Goal: Communication & Community: Answer question/provide support

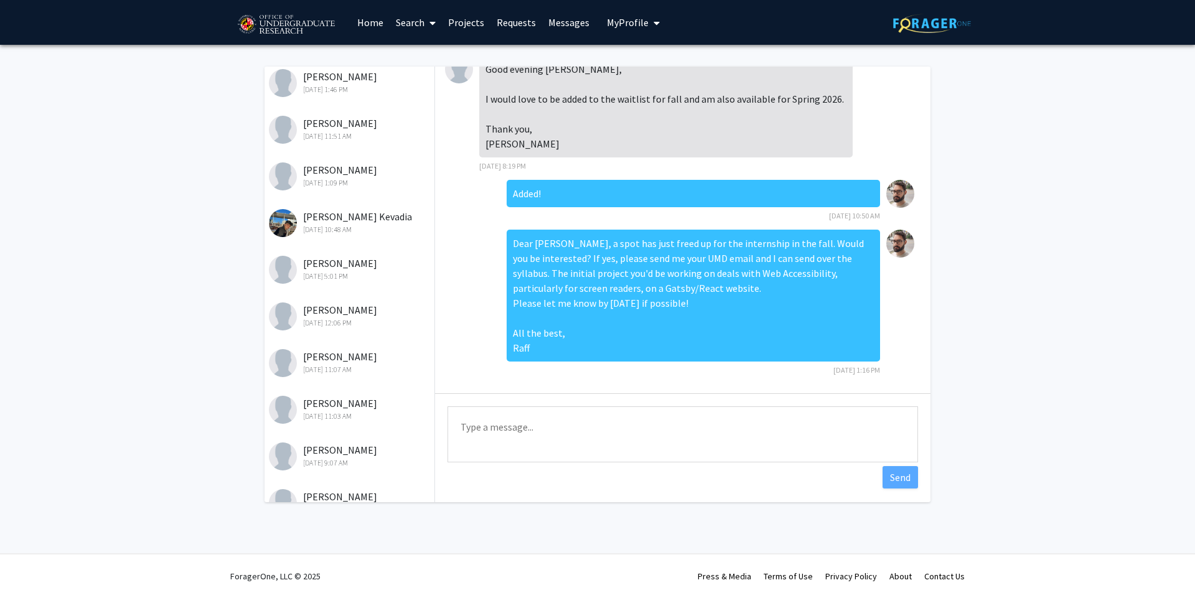
scroll to position [176, 0]
click at [325, 221] on div "[PERSON_NAME] Kevadia [DATE] 10:48 AM" at bounding box center [350, 222] width 162 height 26
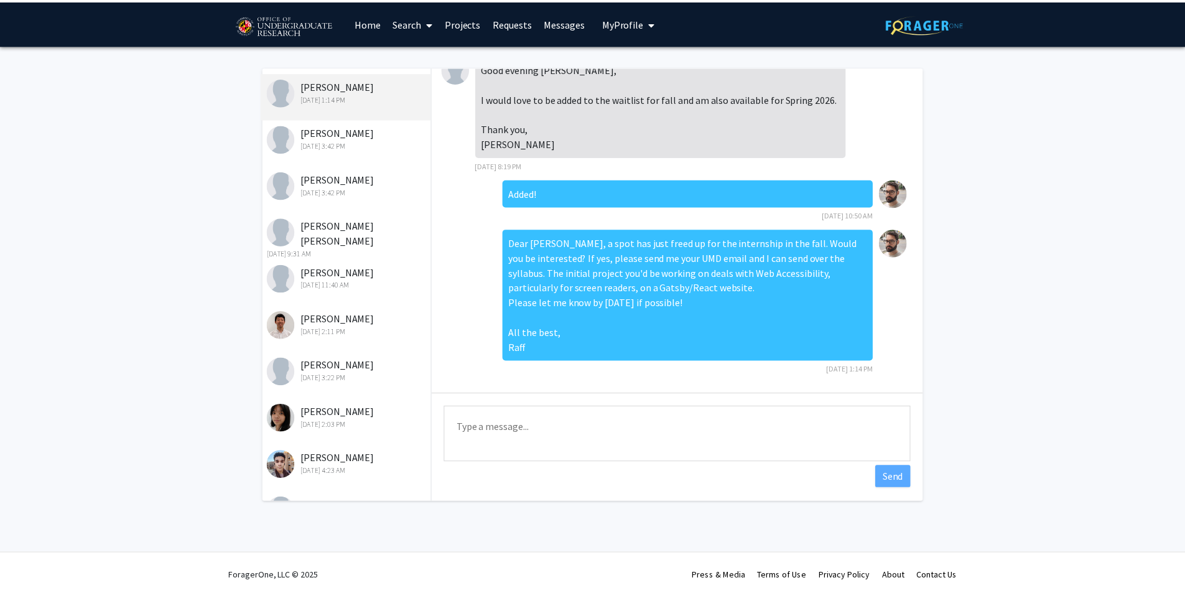
scroll to position [0, 0]
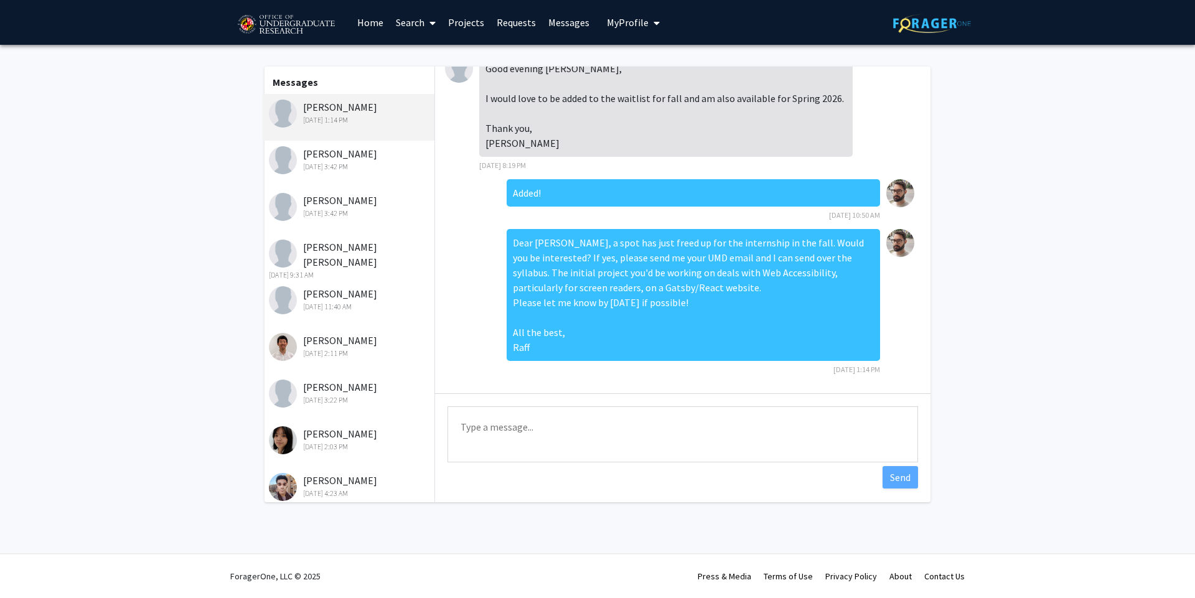
click at [513, 24] on link "Requests" at bounding box center [516, 23] width 52 height 44
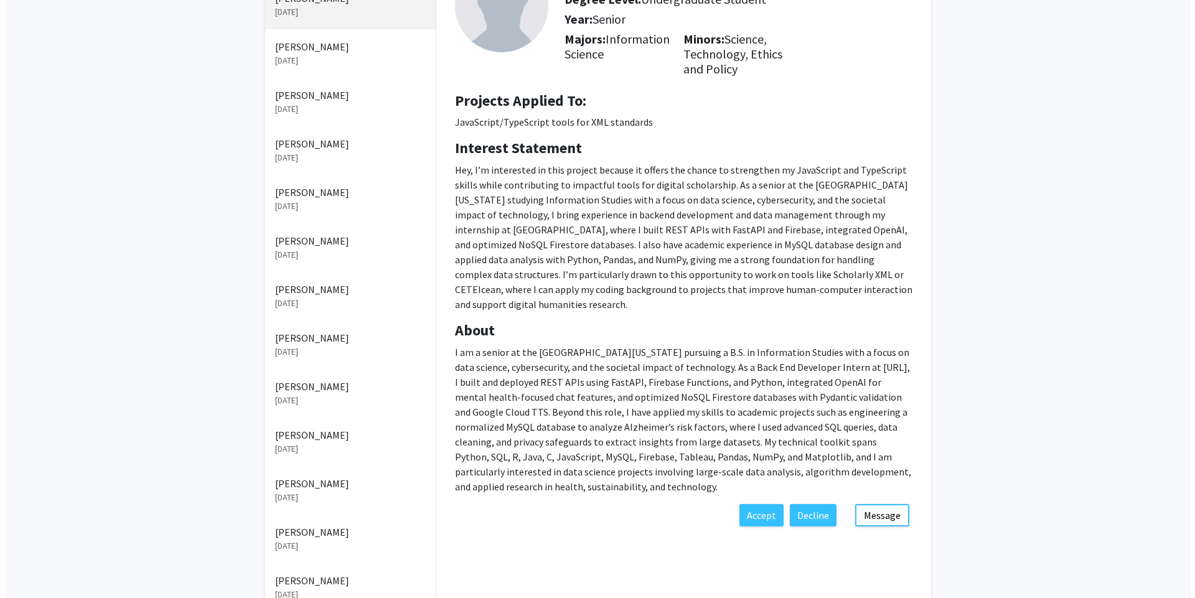
scroll to position [94, 0]
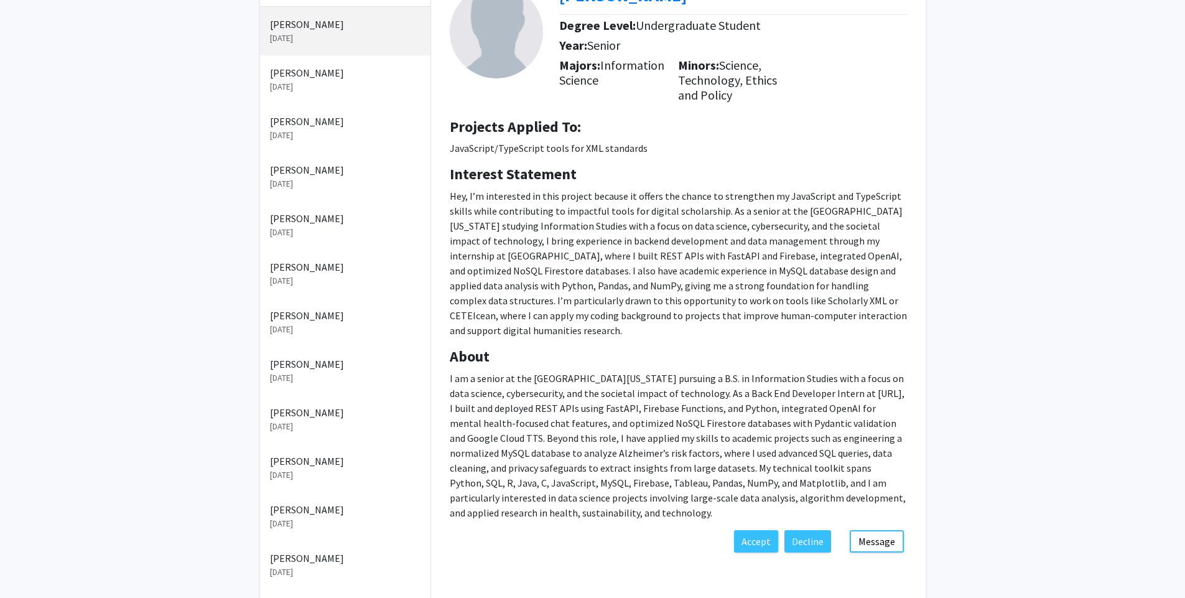
click at [315, 273] on p "[PERSON_NAME]" at bounding box center [345, 266] width 151 height 15
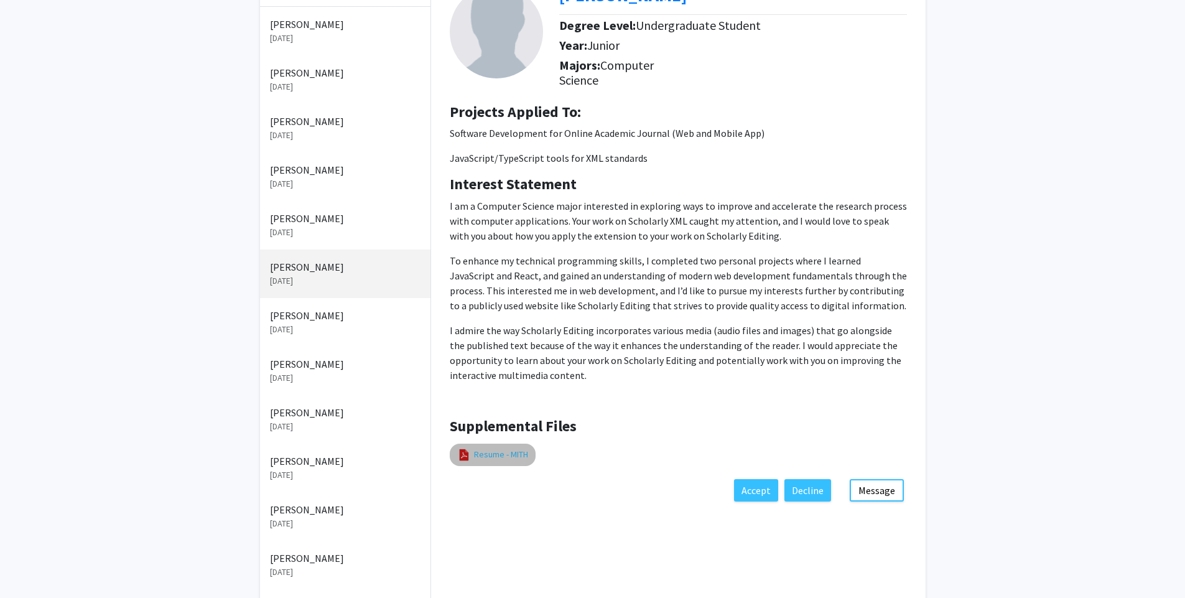
click at [504, 458] on link "Resume - MITH" at bounding box center [501, 454] width 54 height 13
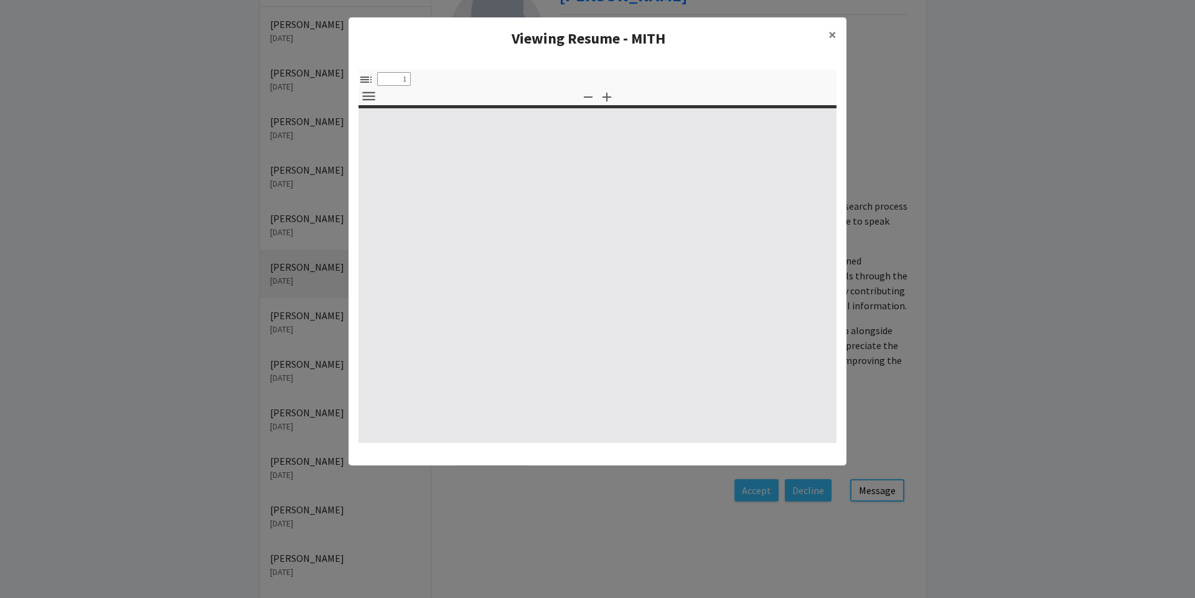
select select "custom"
type input "0"
select select "custom"
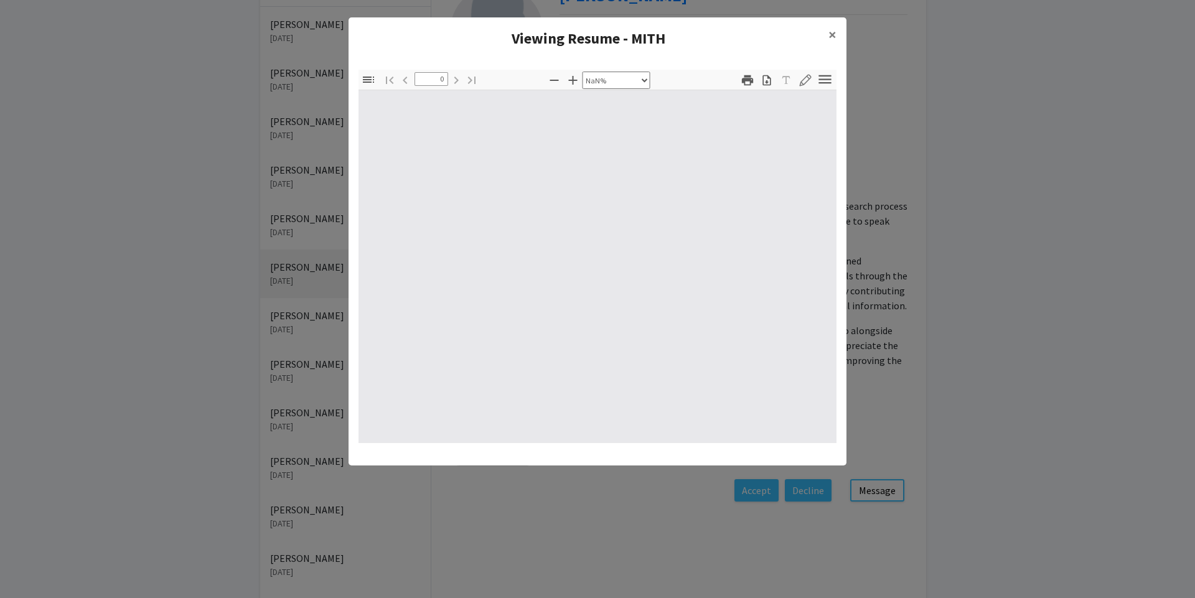
type input "1"
select select "auto"
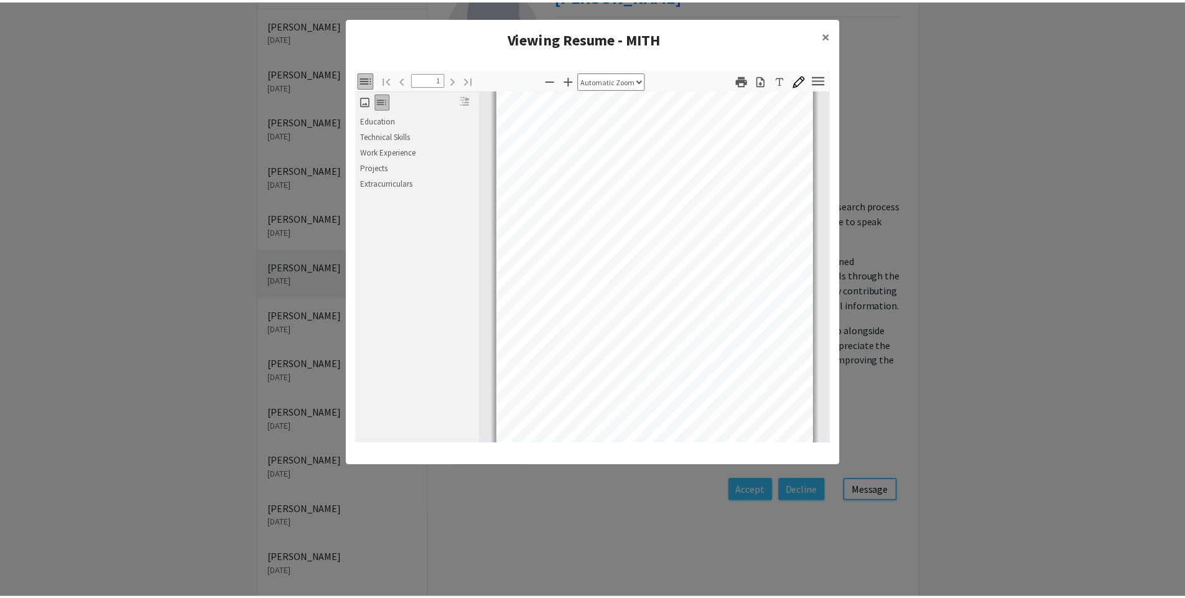
scroll to position [72, 0]
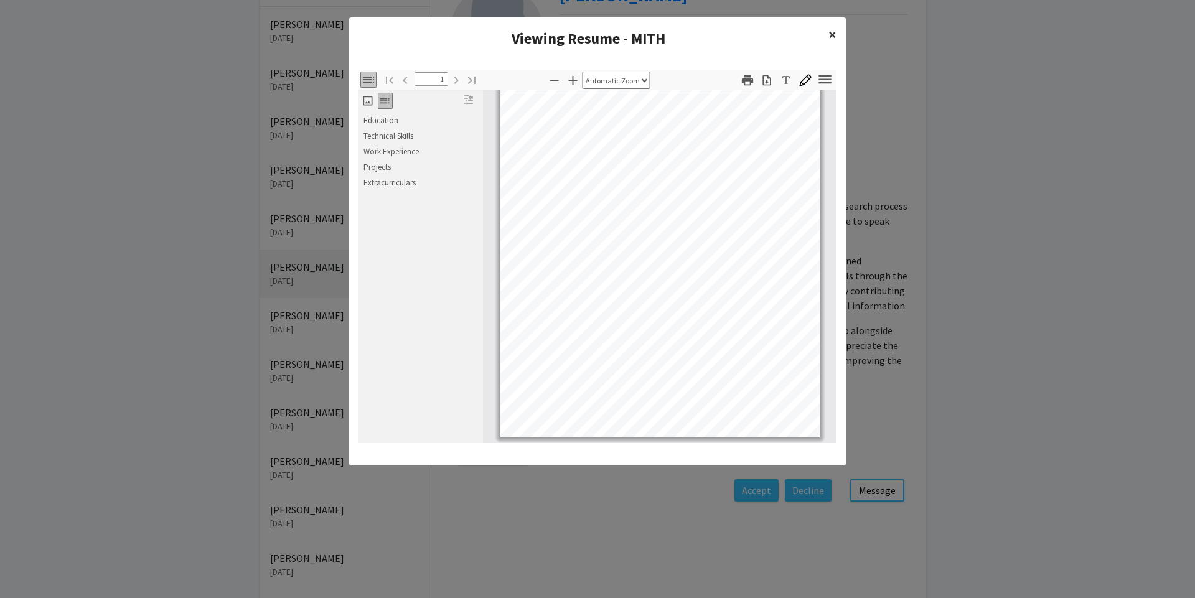
click at [831, 32] on span "×" at bounding box center [832, 34] width 8 height 19
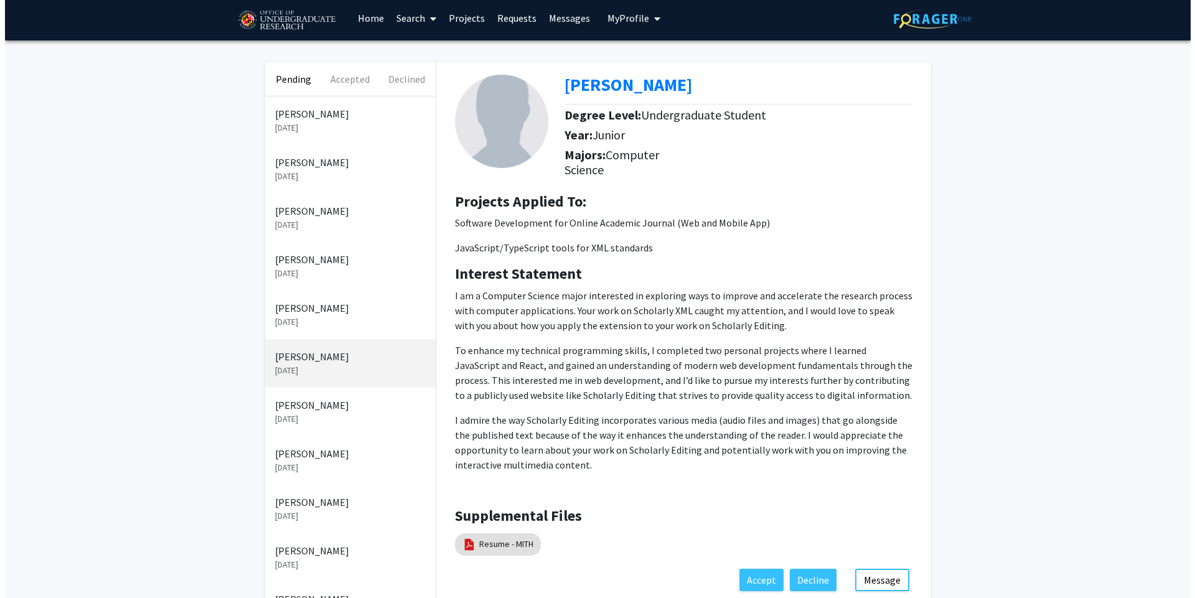
scroll to position [0, 0]
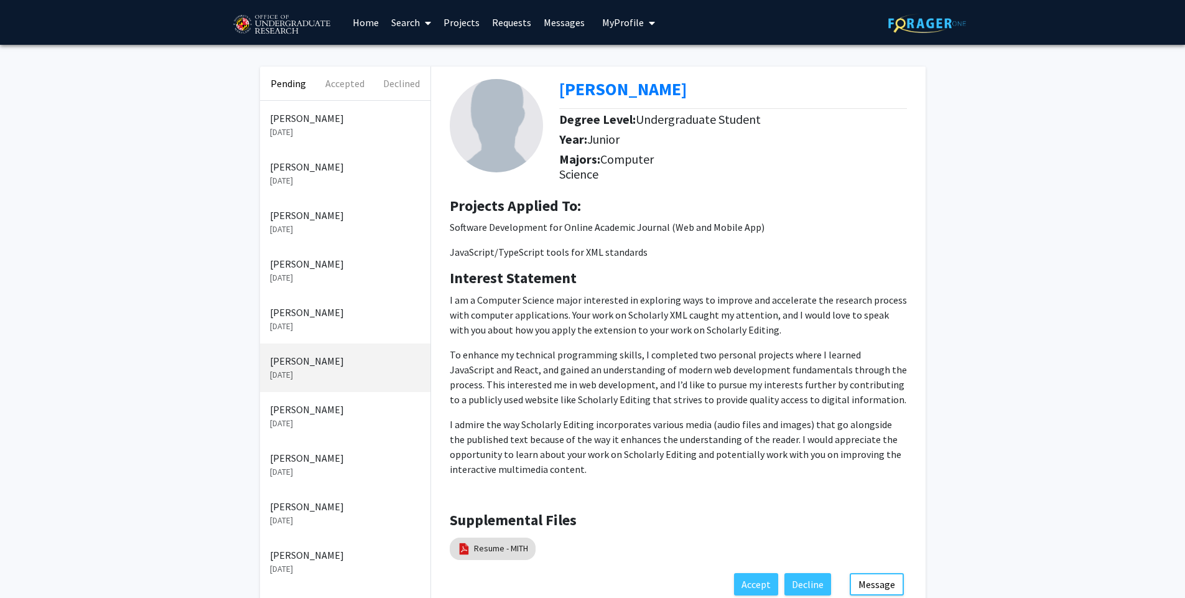
click at [550, 24] on link "Messages" at bounding box center [565, 23] width 54 height 44
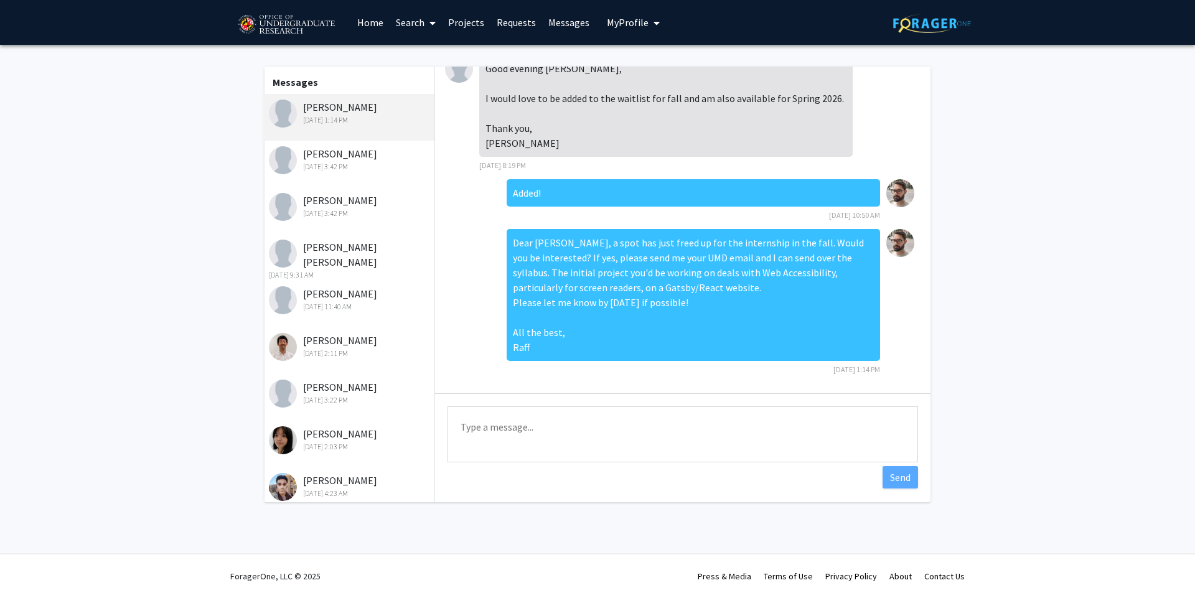
click at [363, 165] on div "[DATE] 3:42 PM" at bounding box center [350, 166] width 162 height 11
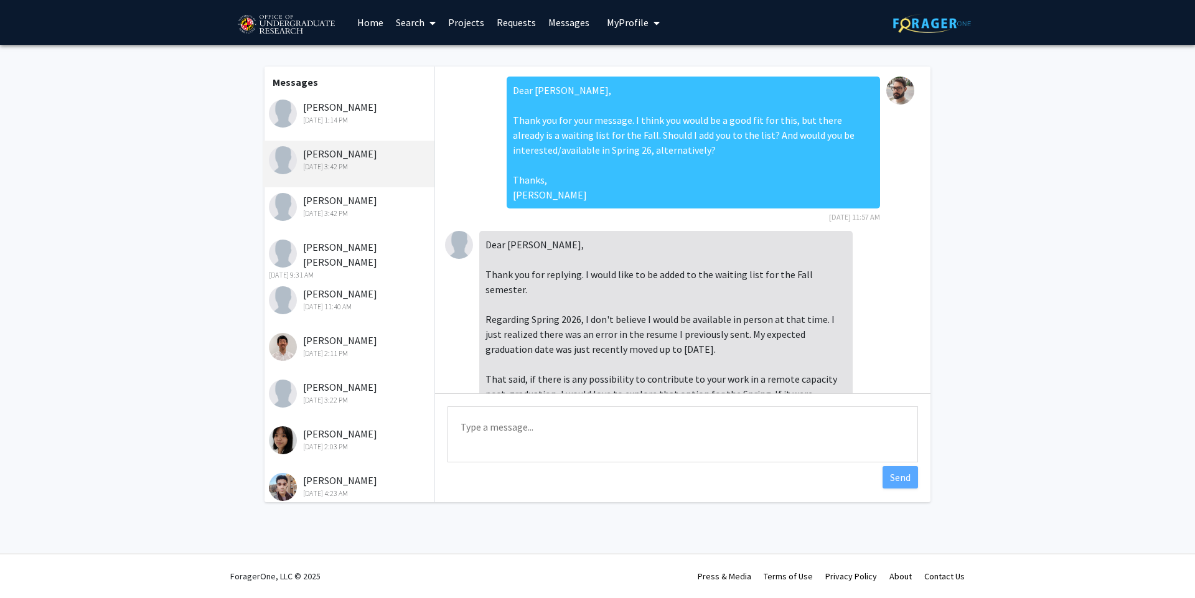
scroll to position [788, 0]
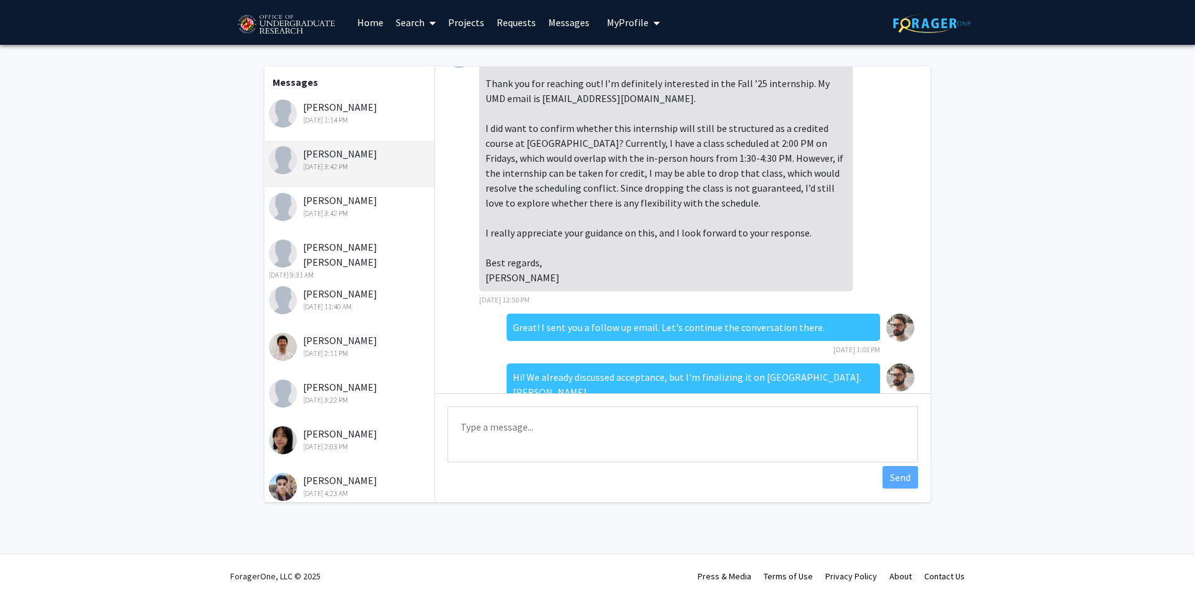
click at [338, 204] on div "[PERSON_NAME] [DATE] 3:42 PM" at bounding box center [350, 206] width 162 height 26
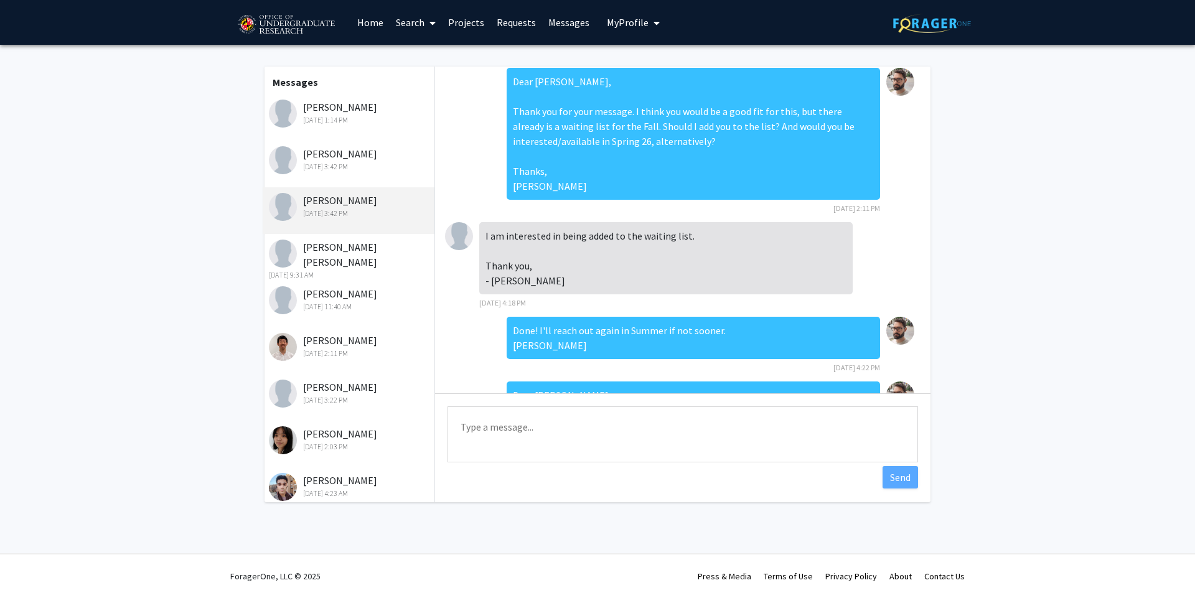
scroll to position [0, 0]
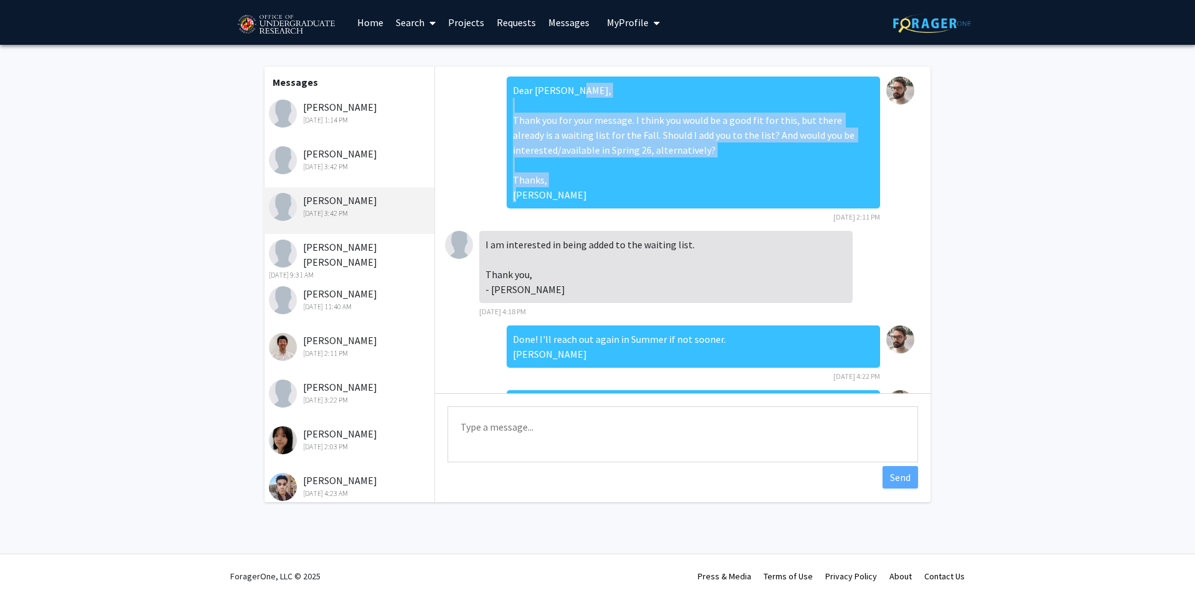
drag, startPoint x: 503, startPoint y: 120, endPoint x: 709, endPoint y: 190, distance: 218.0
click at [709, 190] on div "Dear [PERSON_NAME], Thank you for your message. I think you would be a good fit…" at bounding box center [692, 143] width 373 height 132
copy div "Thank you for your message. I think you would be a good fit for this, but there…"
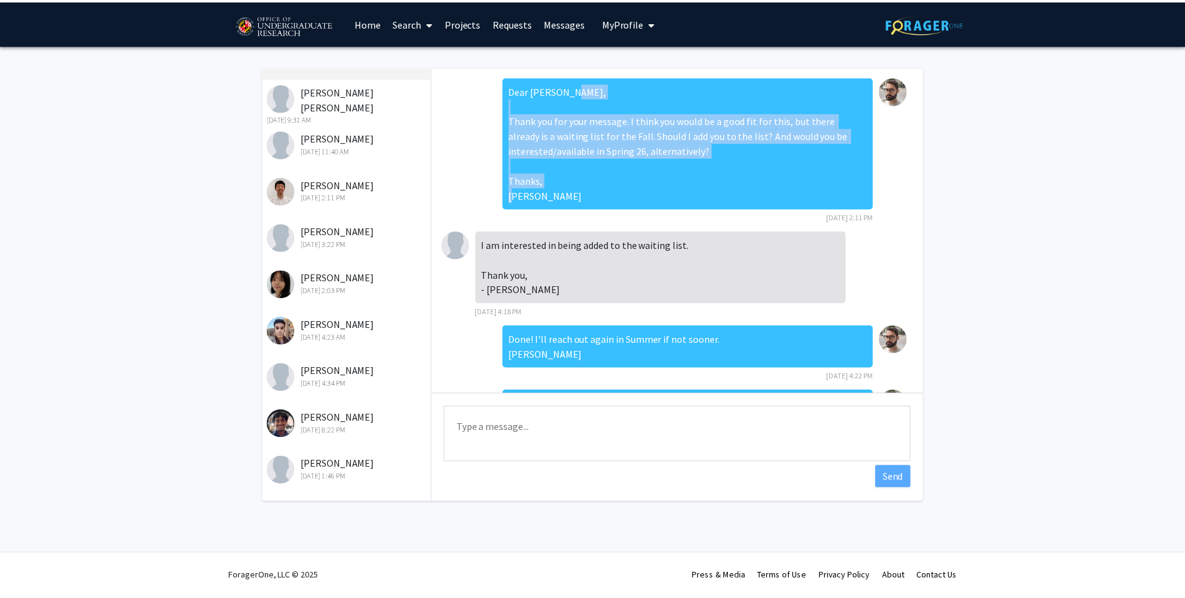
scroll to position [224, 0]
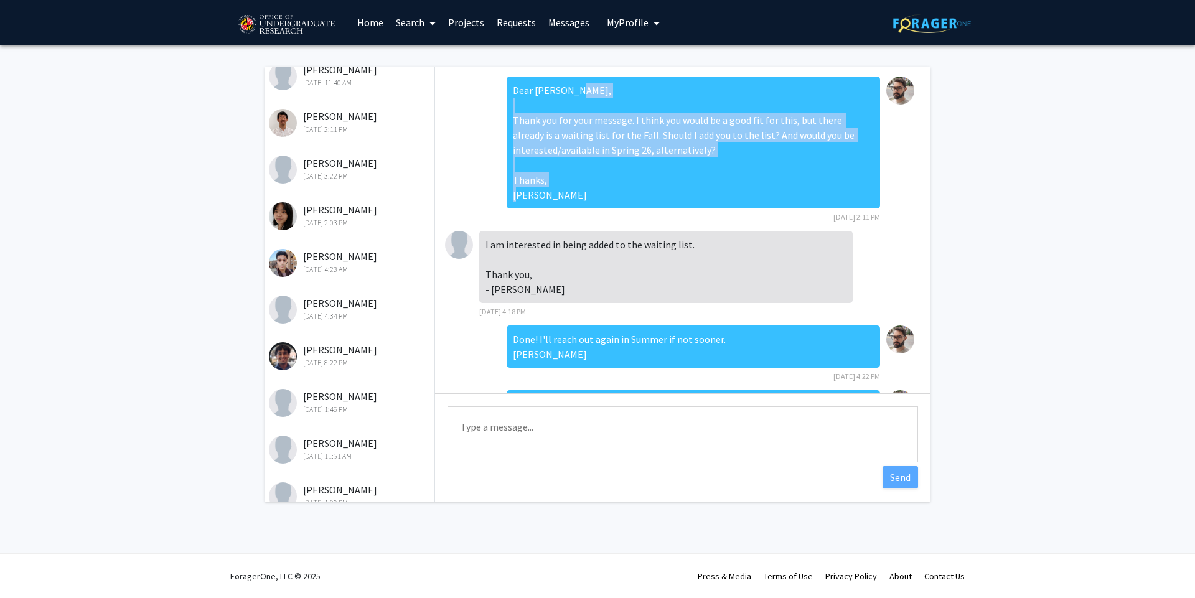
click at [501, 22] on link "Requests" at bounding box center [516, 23] width 52 height 44
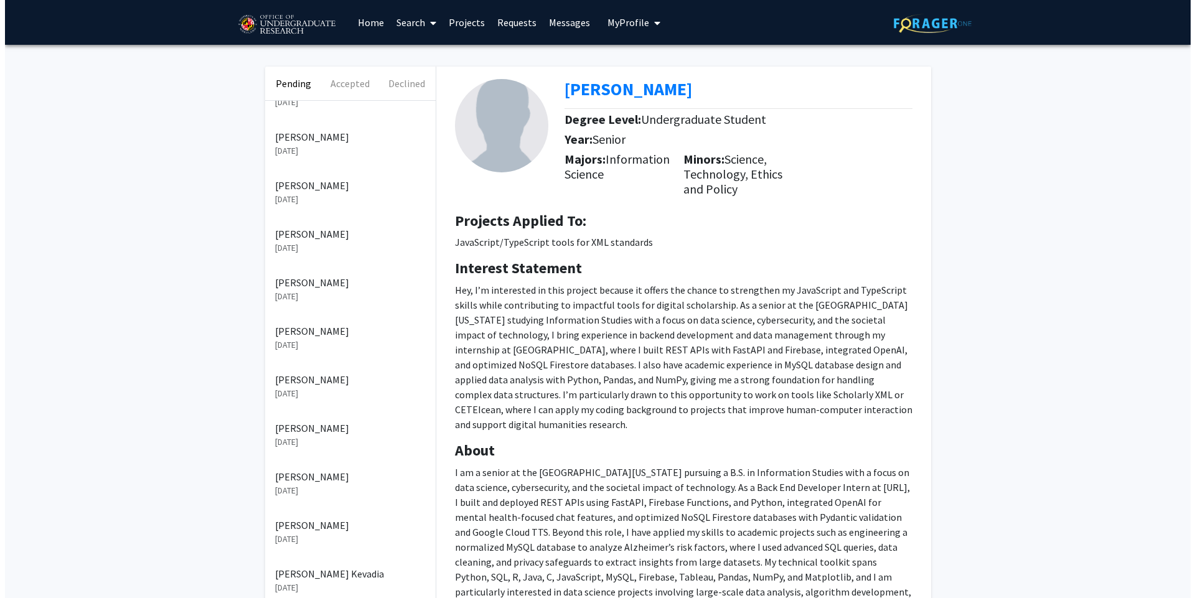
scroll to position [149, 0]
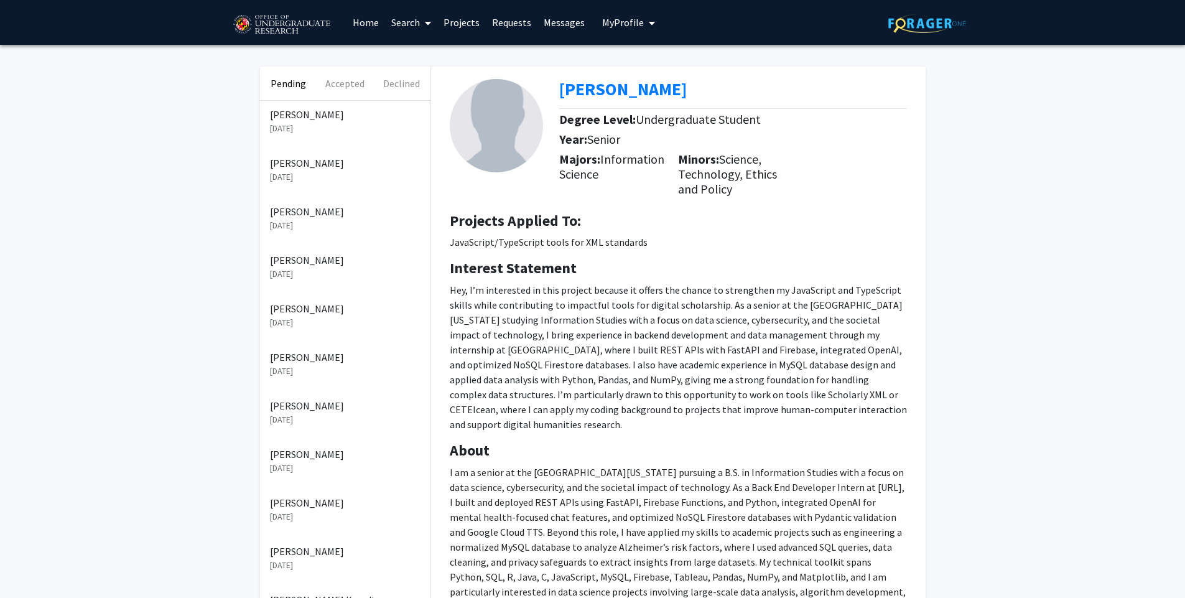
click at [313, 258] on p "[PERSON_NAME]" at bounding box center [345, 260] width 151 height 15
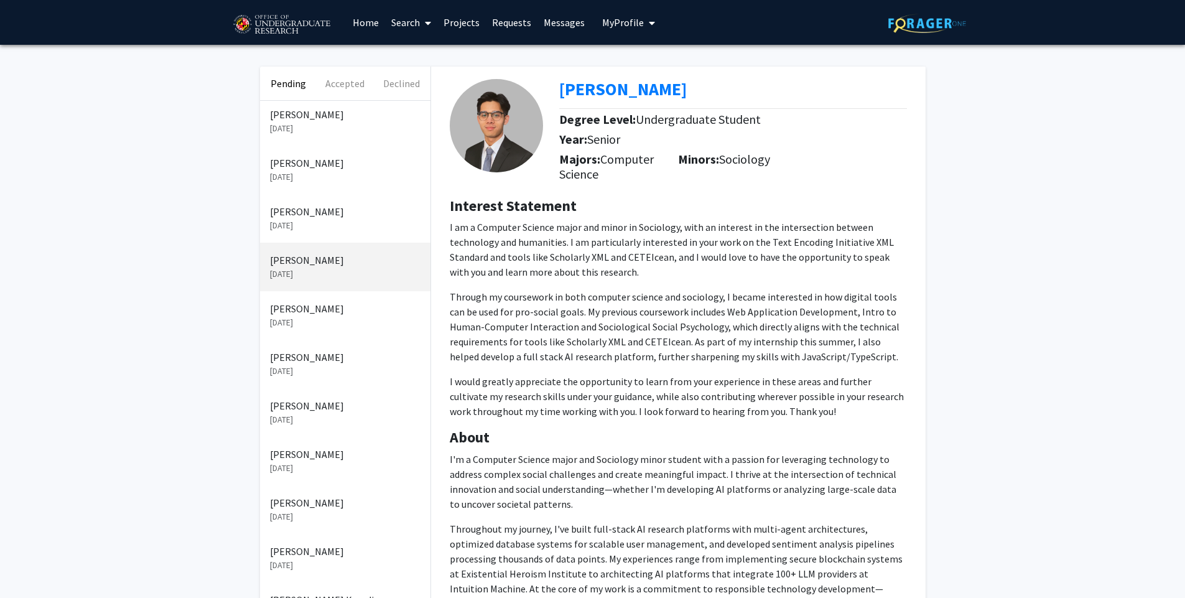
click at [313, 322] on p "[DATE]" at bounding box center [345, 322] width 151 height 13
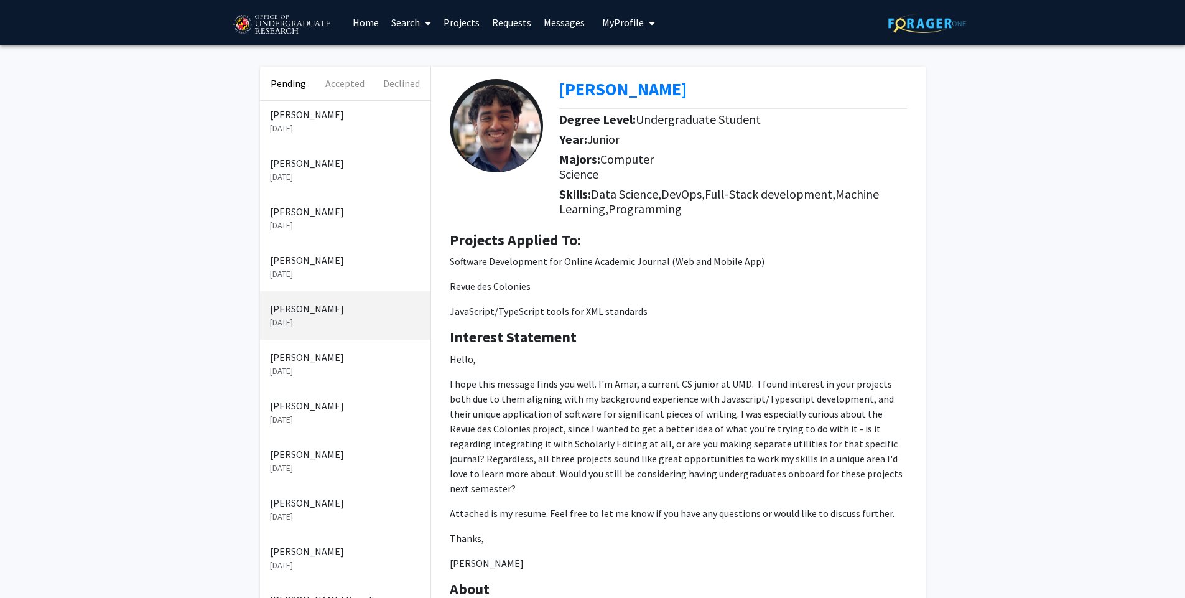
click at [565, 24] on link "Messages" at bounding box center [565, 23] width 54 height 44
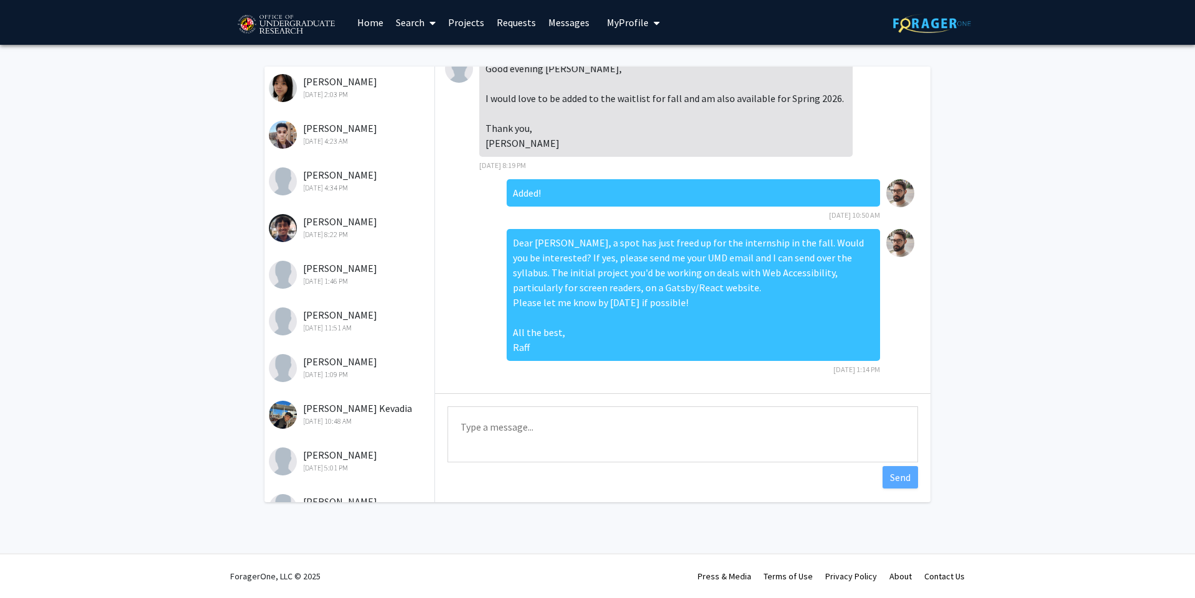
scroll to position [358, 0]
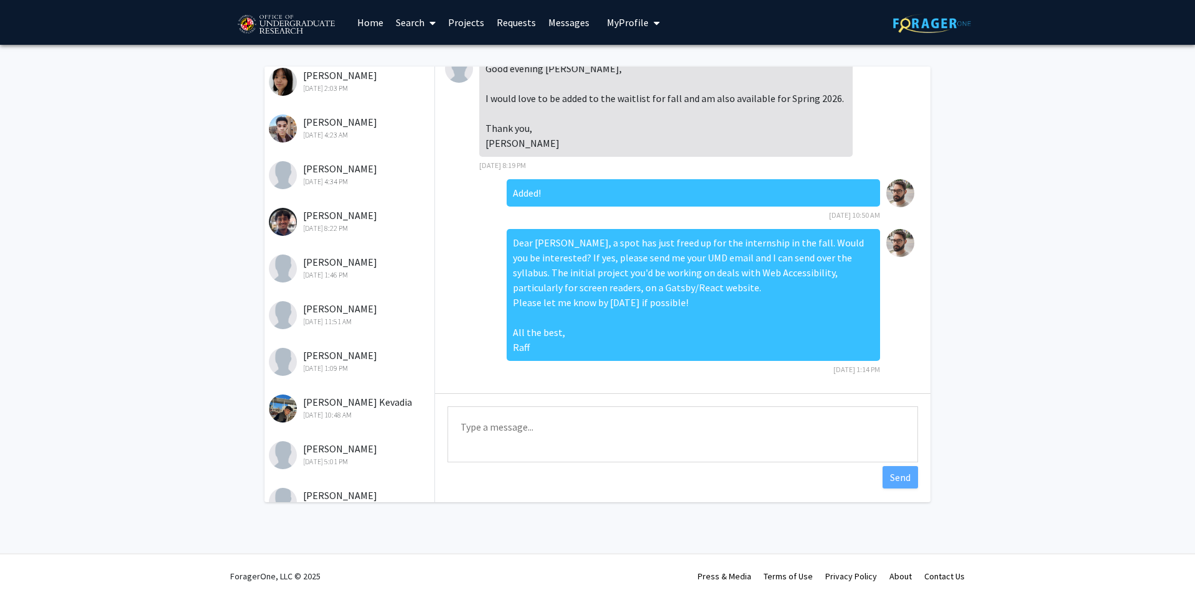
click at [368, 208] on div "[PERSON_NAME] [DATE] 8:22 PM" at bounding box center [350, 221] width 162 height 26
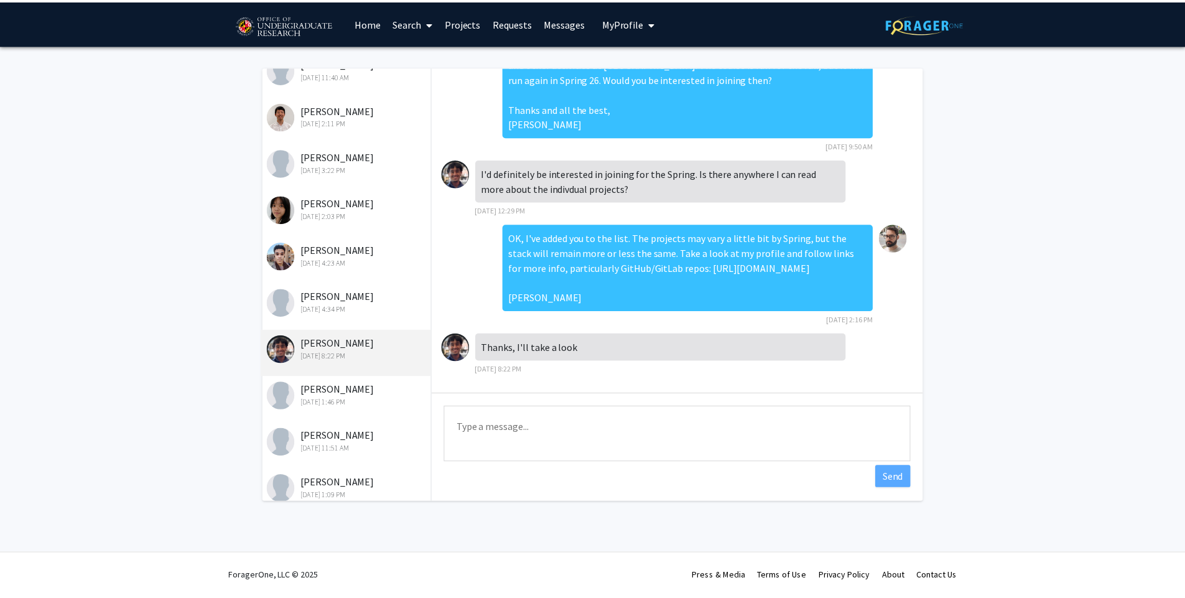
scroll to position [134, 0]
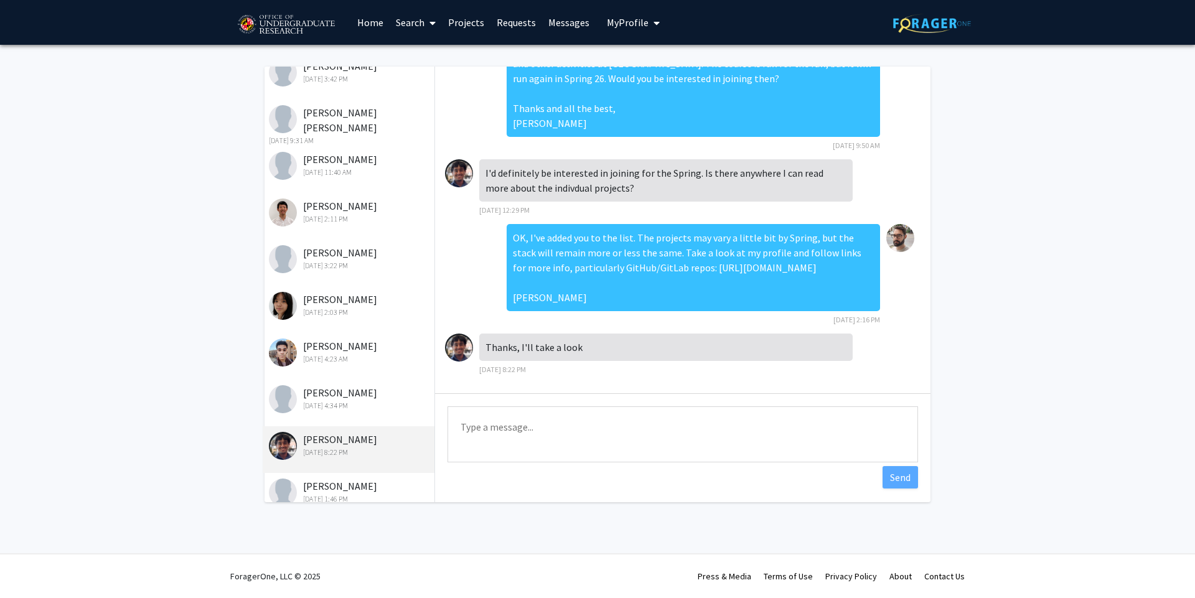
click at [520, 24] on link "Requests" at bounding box center [516, 23] width 52 height 44
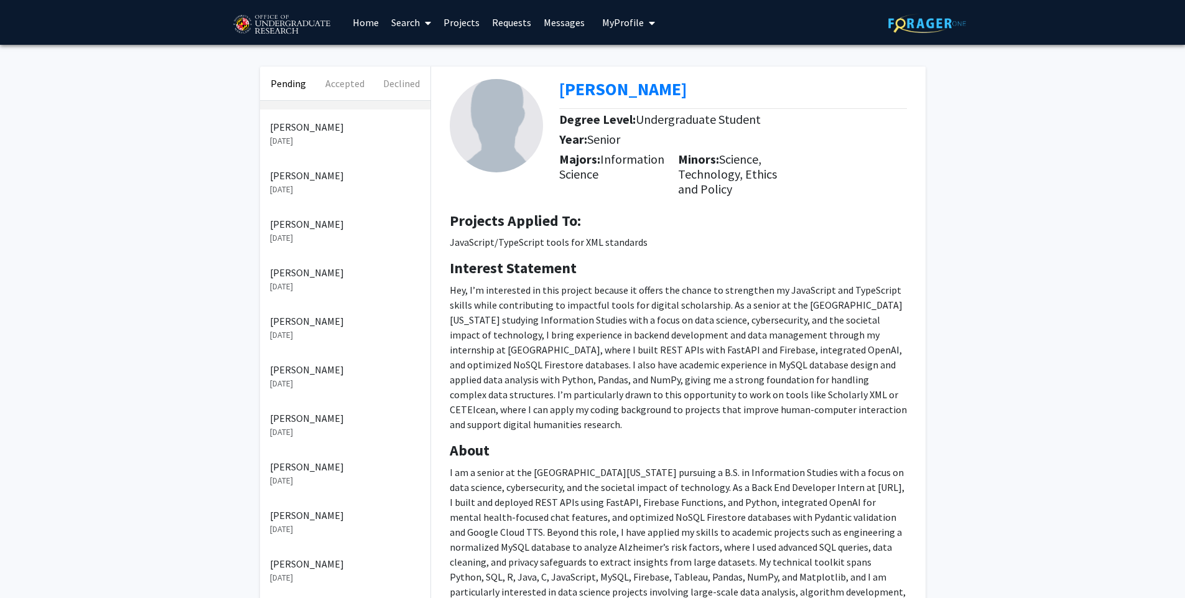
scroll to position [75, 0]
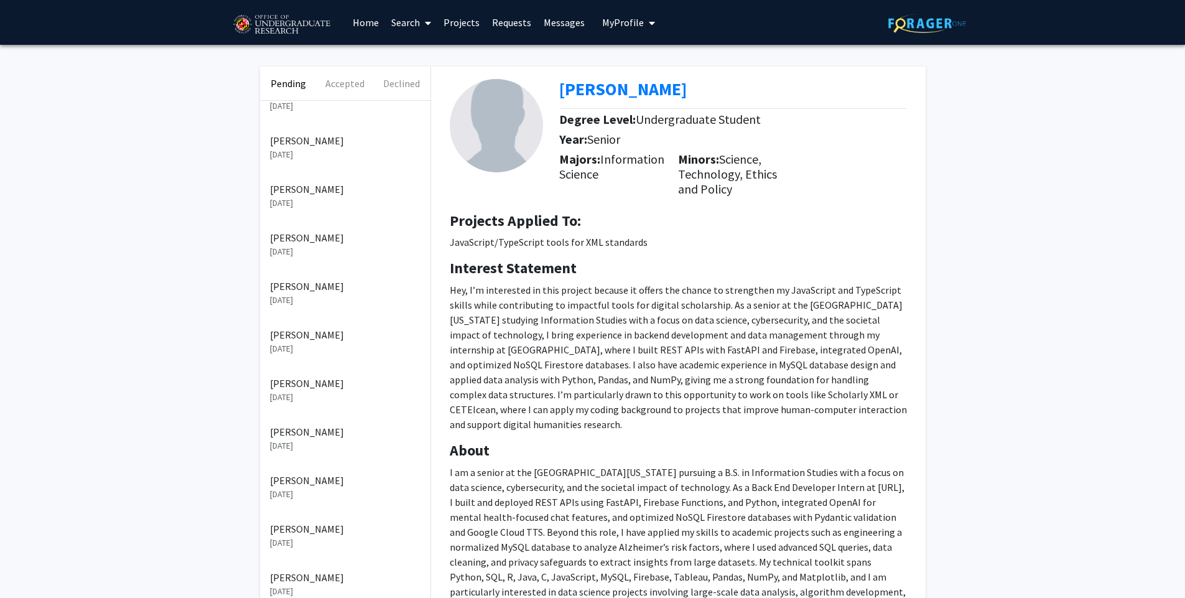
click at [318, 332] on p "[PERSON_NAME]" at bounding box center [345, 334] width 151 height 15
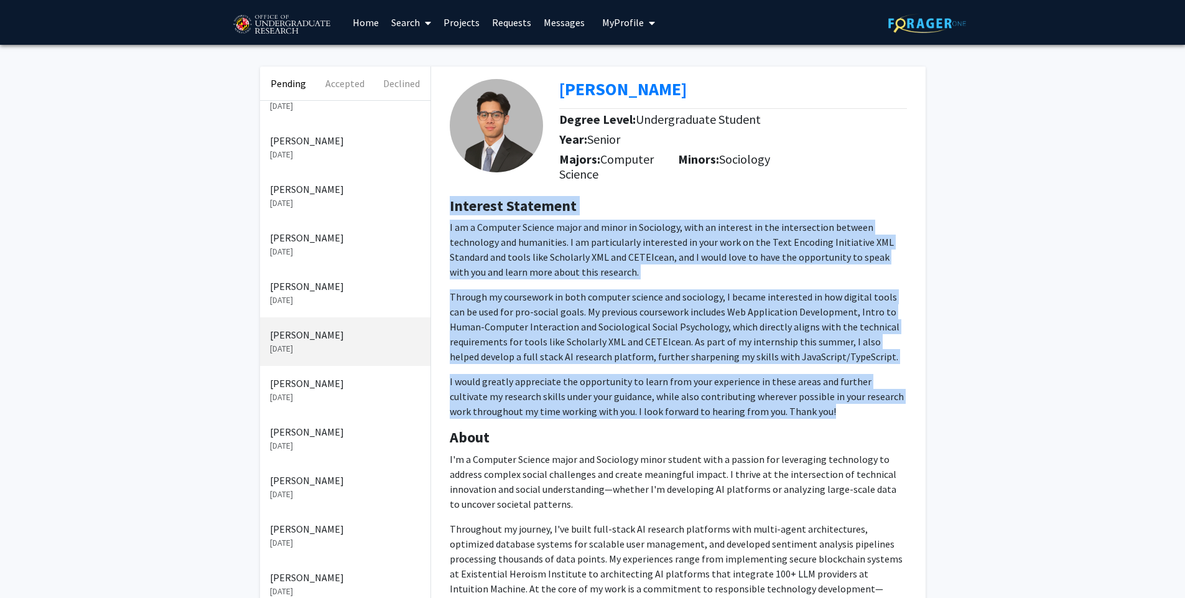
drag, startPoint x: 451, startPoint y: 208, endPoint x: 808, endPoint y: 409, distance: 409.8
click at [808, 409] on div "Interest Statement I am a Computer Science major and minor in Sociology, with a…" at bounding box center [678, 313] width 476 height 232
click at [592, 264] on p "I am a Computer Science major and minor in Sociology, with an interest in the i…" at bounding box center [678, 250] width 457 height 60
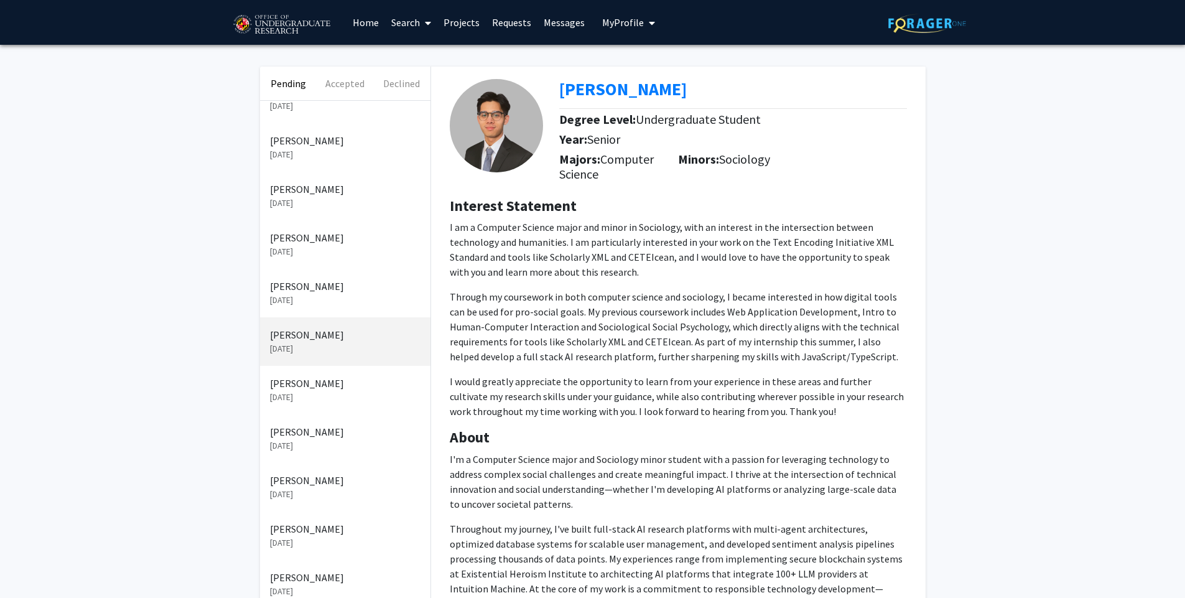
click at [365, 306] on p "[DATE]" at bounding box center [345, 300] width 151 height 13
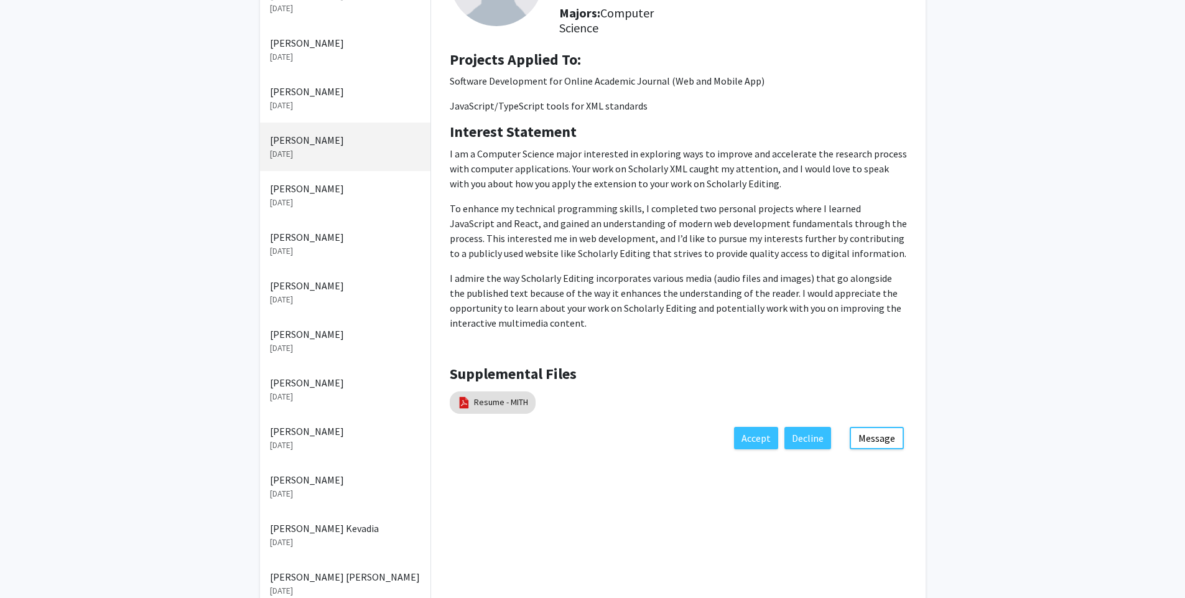
scroll to position [149, 0]
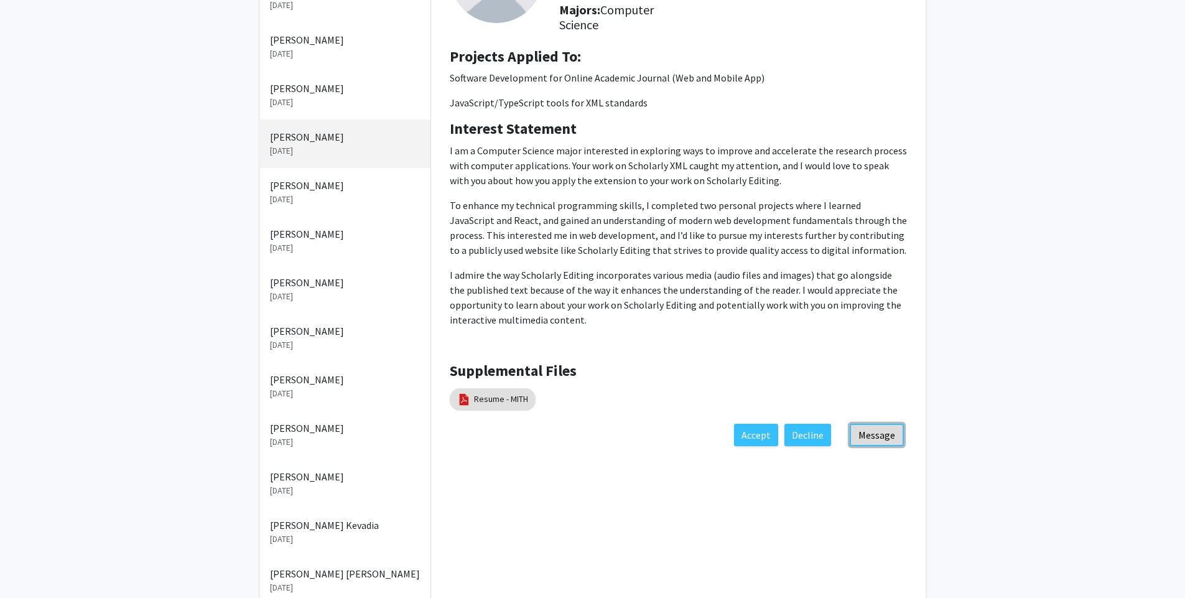
click at [878, 434] on button "Message" at bounding box center [877, 435] width 54 height 22
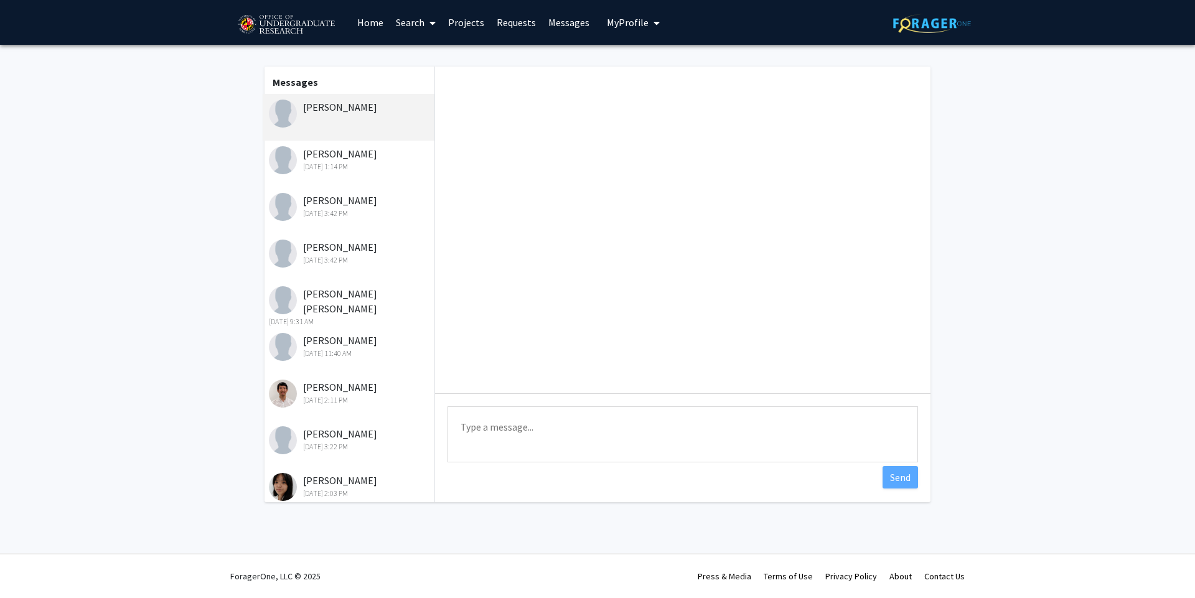
click at [531, 431] on textarea "Type a message" at bounding box center [682, 434] width 470 height 56
paste textarea "Thank you for your message. I think you would be a good fit for this, but there…"
click at [720, 448] on textarea "Dear [PERSON_NAME], Thank you for your message. I think you would be a good fit…" at bounding box center [682, 434] width 470 height 56
type textarea "Dear [PERSON_NAME], Thank you for your message. I think you would be a good fit…"
click at [888, 480] on button "Send" at bounding box center [899, 477] width 35 height 22
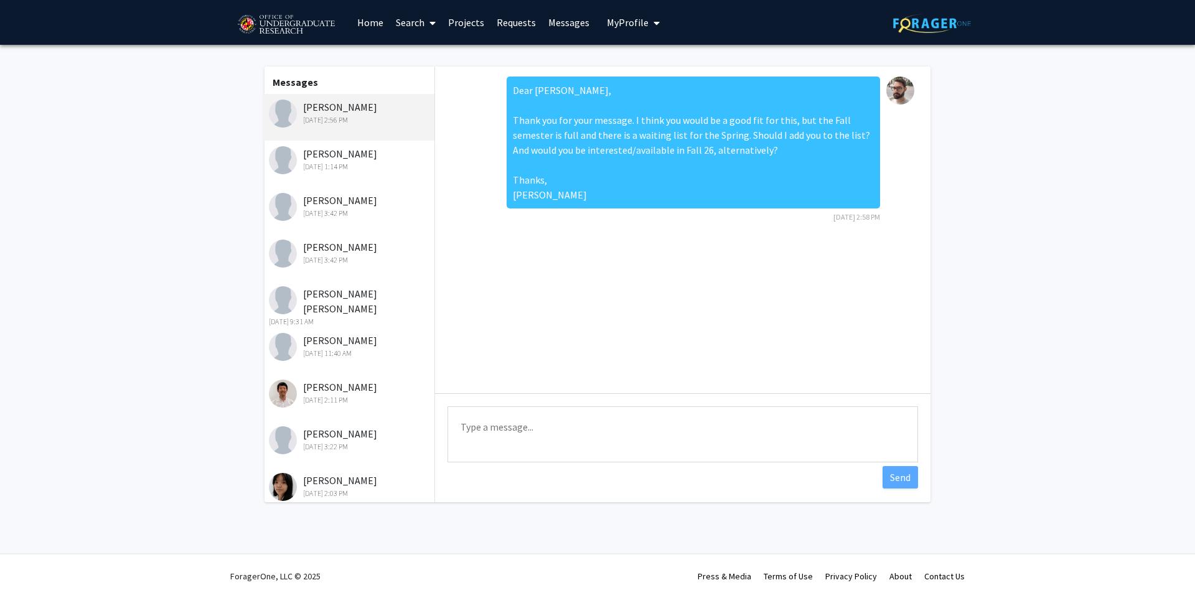
click at [510, 26] on link "Requests" at bounding box center [516, 23] width 52 height 44
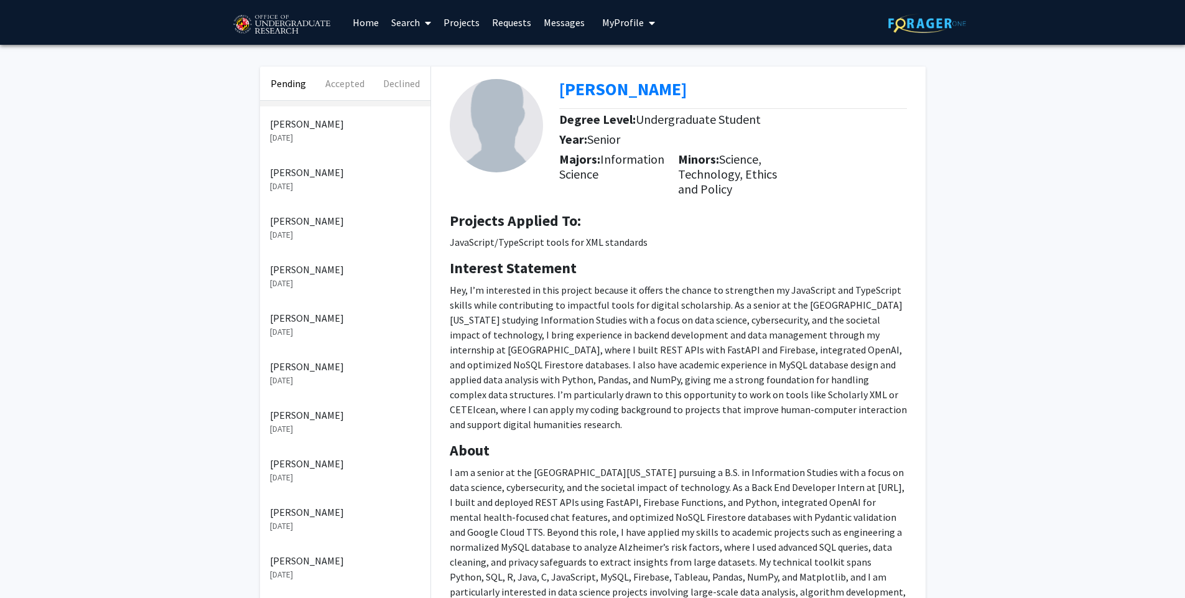
scroll to position [12, 0]
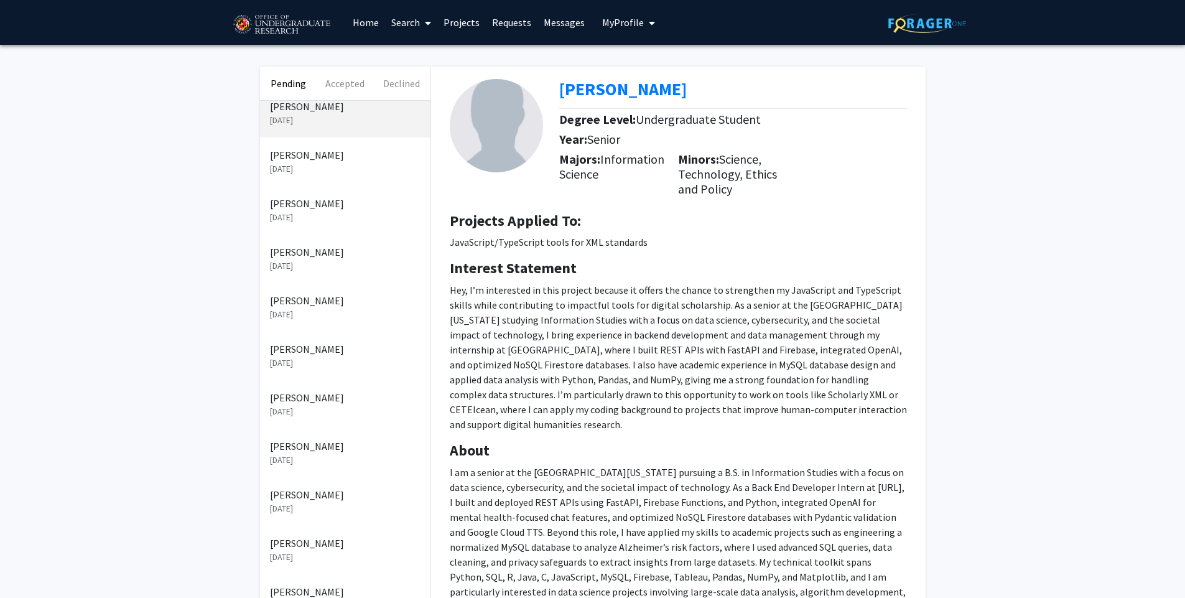
click at [524, 23] on link "Requests" at bounding box center [512, 23] width 52 height 44
click at [506, 21] on link "Requests" at bounding box center [512, 23] width 52 height 44
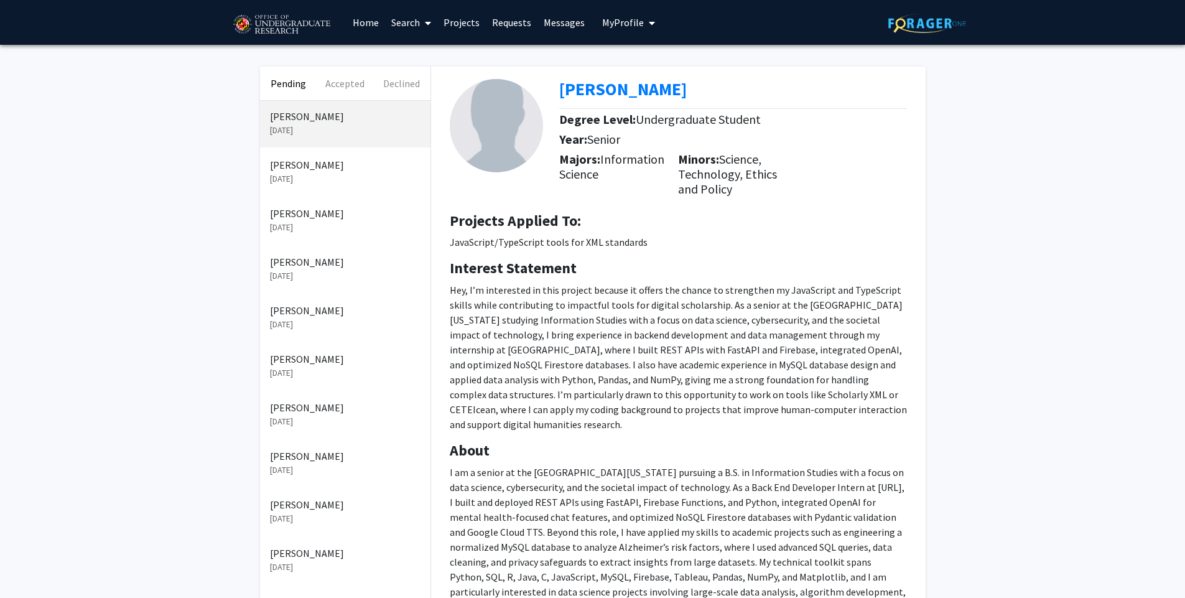
scroll to position [0, 0]
click at [511, 23] on link "Requests" at bounding box center [512, 23] width 52 height 44
click at [318, 179] on p "[DATE]" at bounding box center [345, 176] width 151 height 13
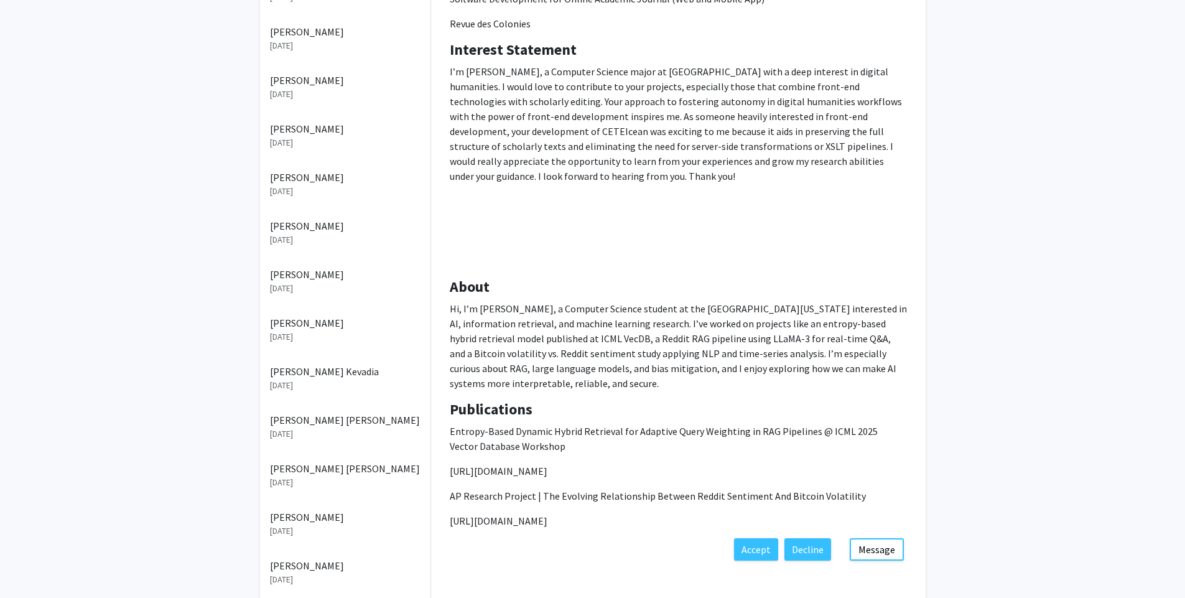
scroll to position [299, 0]
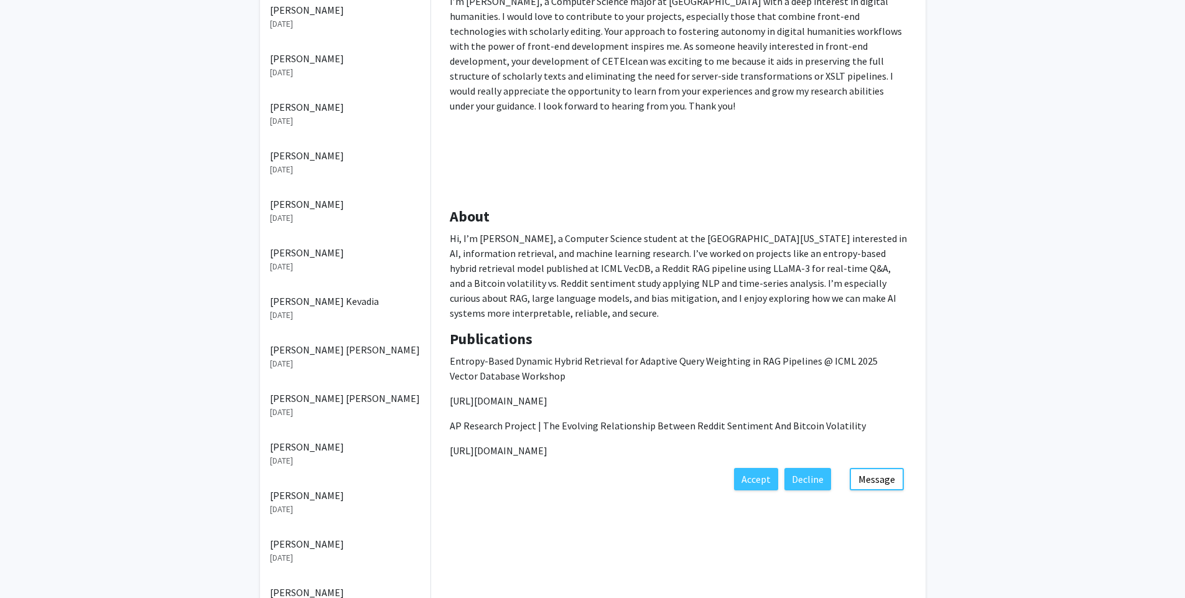
drag, startPoint x: 648, startPoint y: 398, endPoint x: 450, endPoint y: 398, distance: 197.8
click at [450, 398] on p "[URL][DOMAIN_NAME]" at bounding box center [678, 400] width 457 height 15
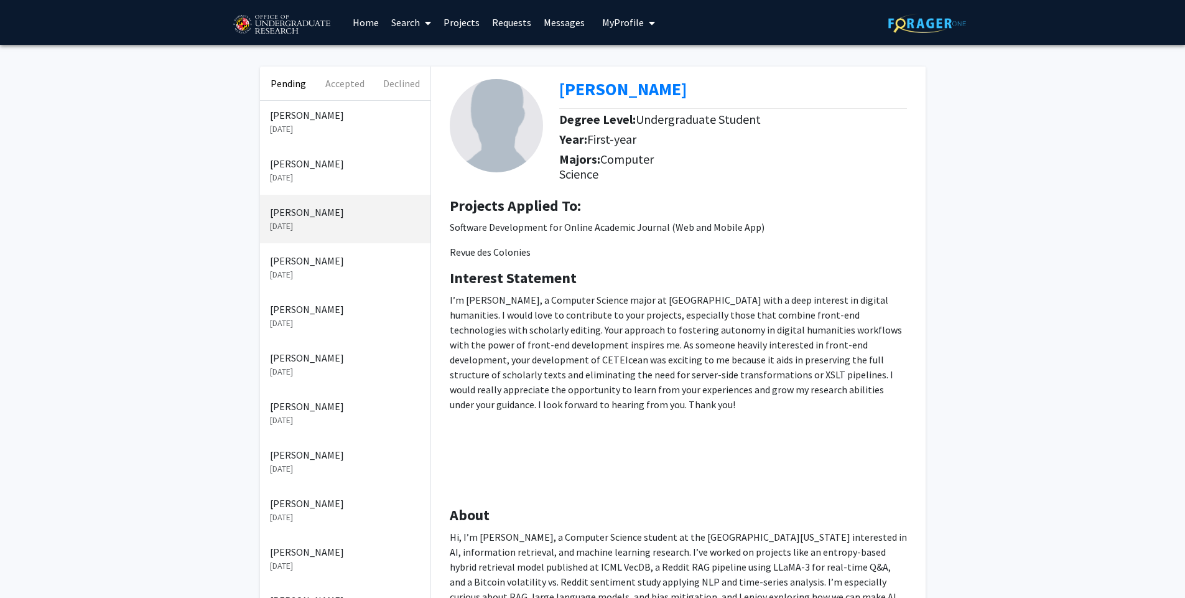
scroll to position [75, 0]
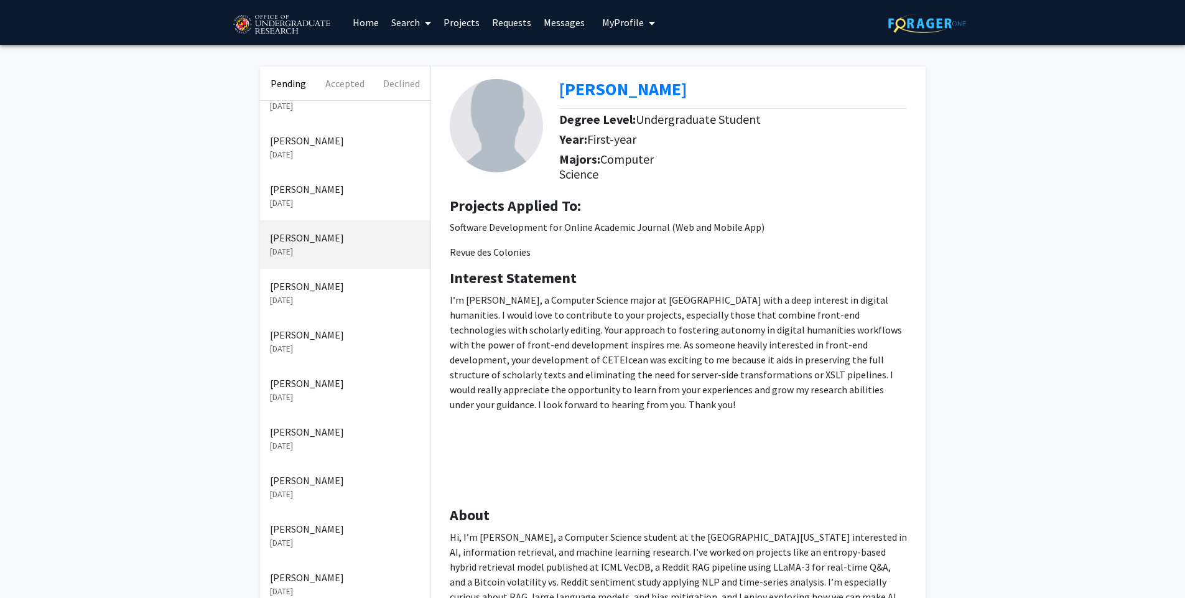
click at [357, 208] on p "[DATE]" at bounding box center [345, 203] width 151 height 13
